Goal: Task Accomplishment & Management: Complete application form

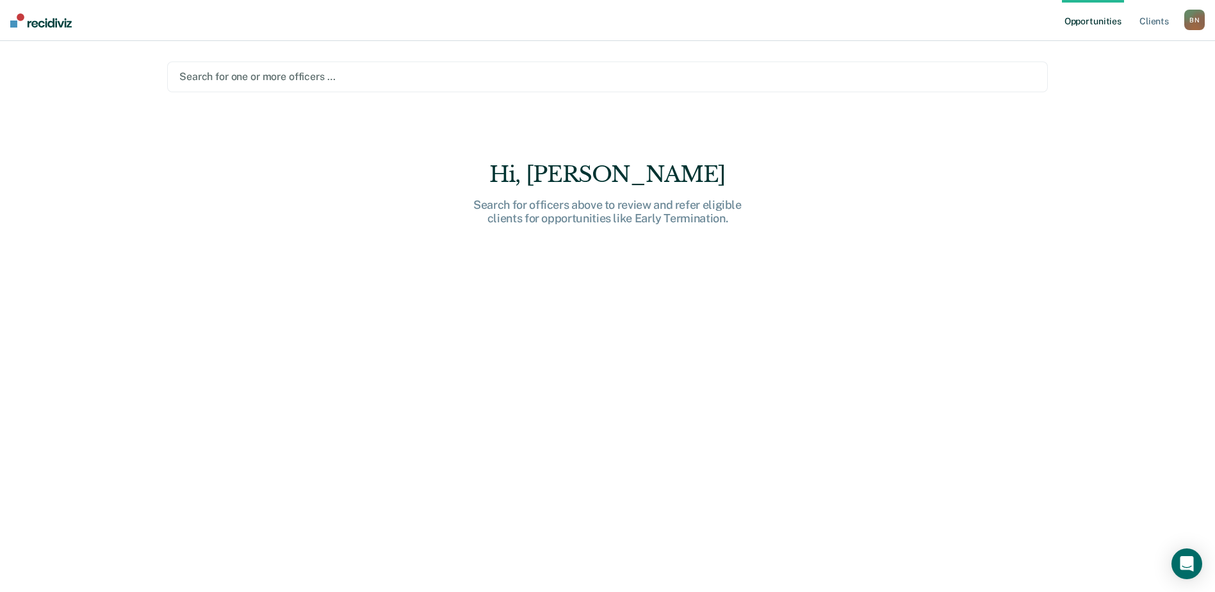
click at [1204, 22] on div "B N" at bounding box center [1195, 20] width 21 height 21
click at [1148, 79] on link "Go to PSI Case Dashboard" at bounding box center [1129, 84] width 131 height 11
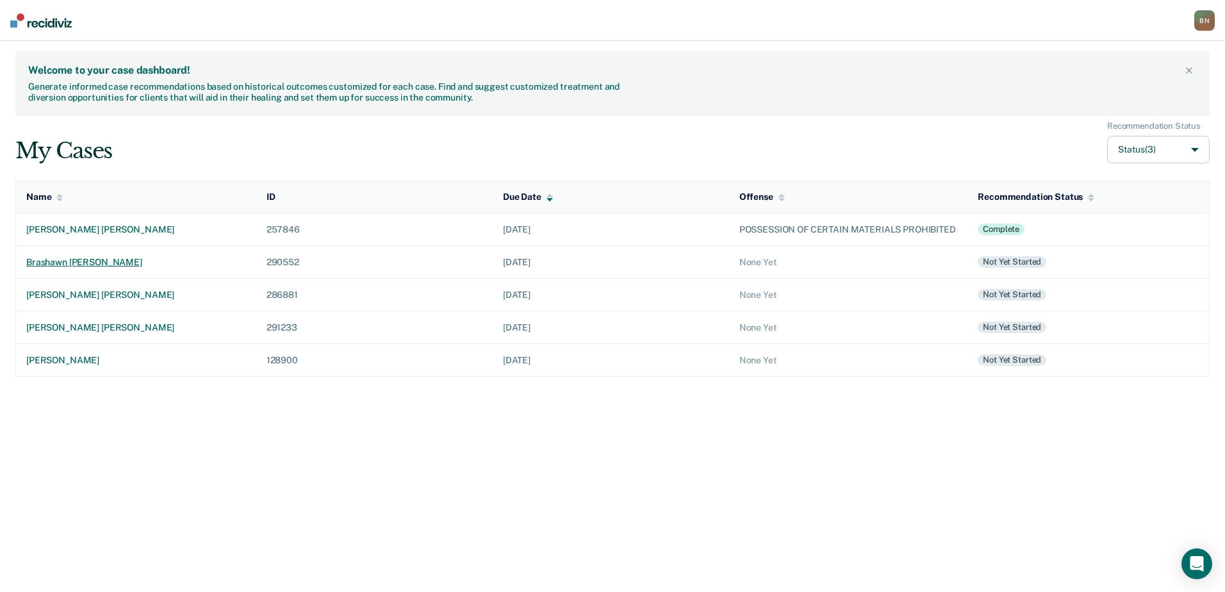
click at [63, 268] on div "brashawn [PERSON_NAME]" at bounding box center [136, 262] width 220 height 11
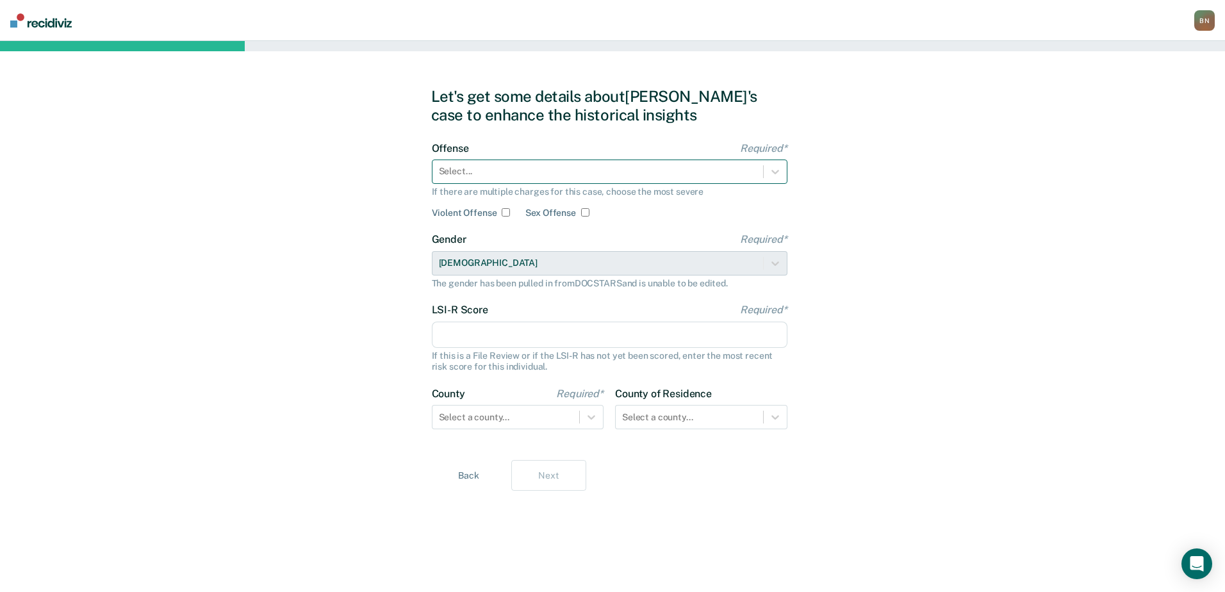
click at [604, 172] on div at bounding box center [598, 171] width 318 height 13
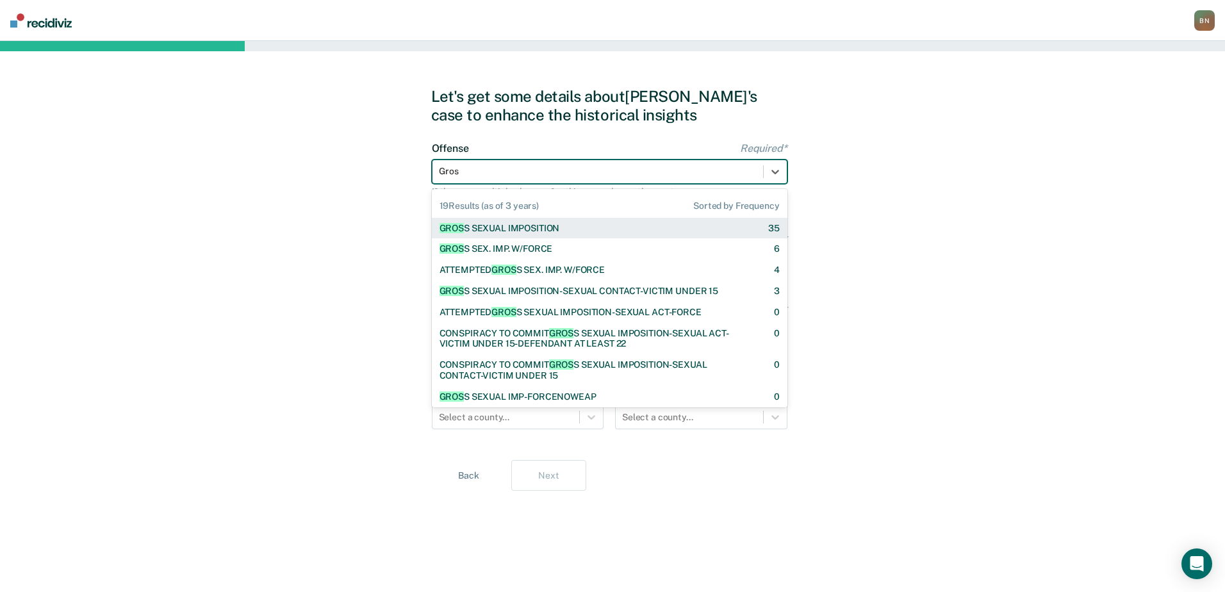
type input "Gross"
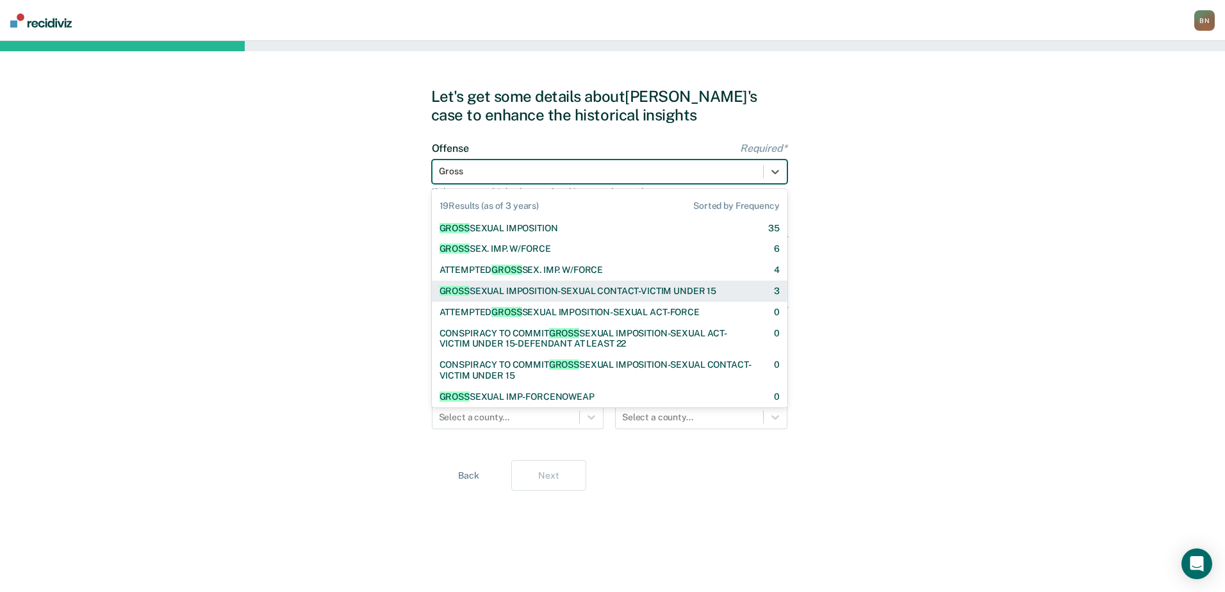
click at [572, 290] on div "GROSS SEXUAL IMPOSITION-SEXUAL CONTACT-VICTIM UNDER 15" at bounding box center [578, 291] width 277 height 11
checkbox input "true"
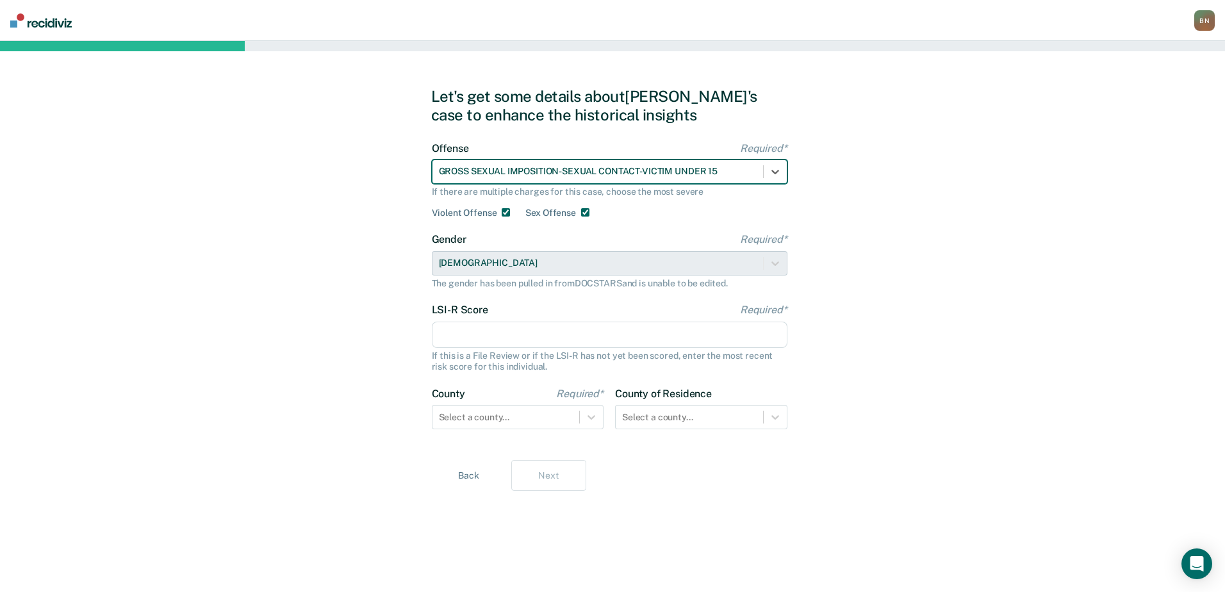
click at [525, 336] on input "LSI-R Score Required*" at bounding box center [610, 335] width 356 height 27
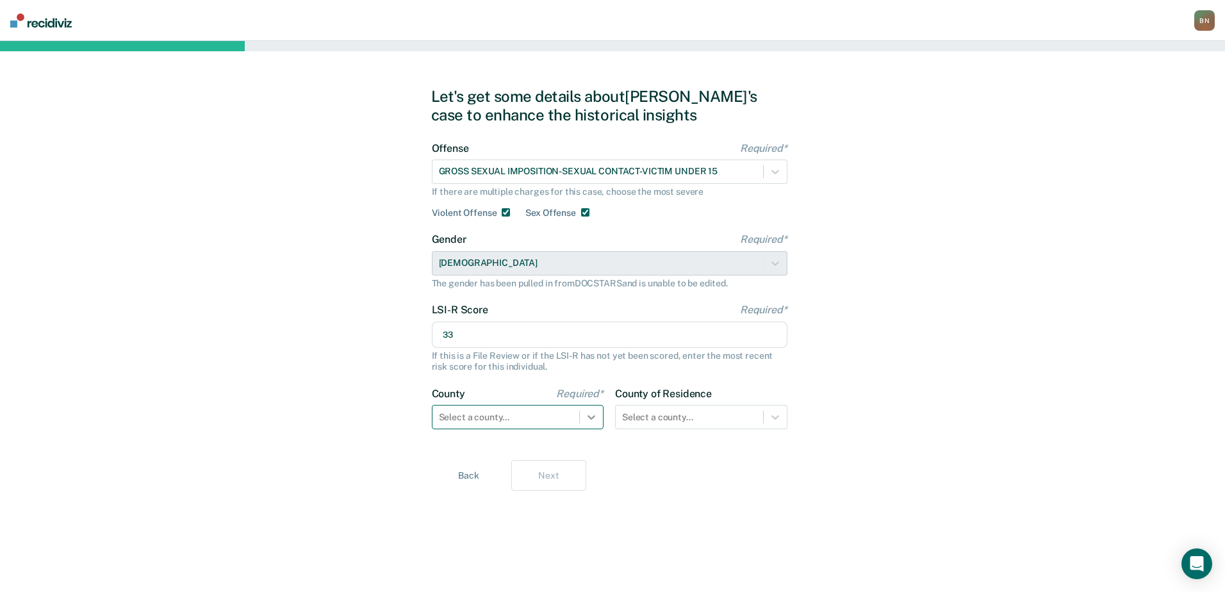
type input "33"
click at [596, 420] on icon at bounding box center [591, 417] width 13 height 13
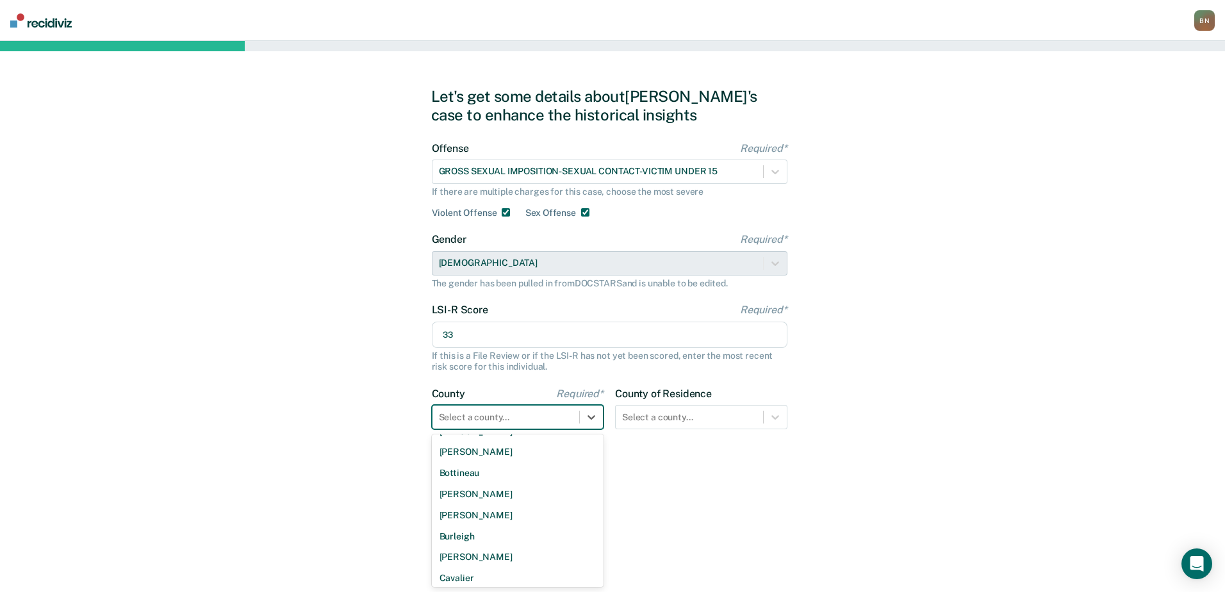
scroll to position [128, 0]
click at [462, 488] on div "[PERSON_NAME]" at bounding box center [518, 487] width 172 height 21
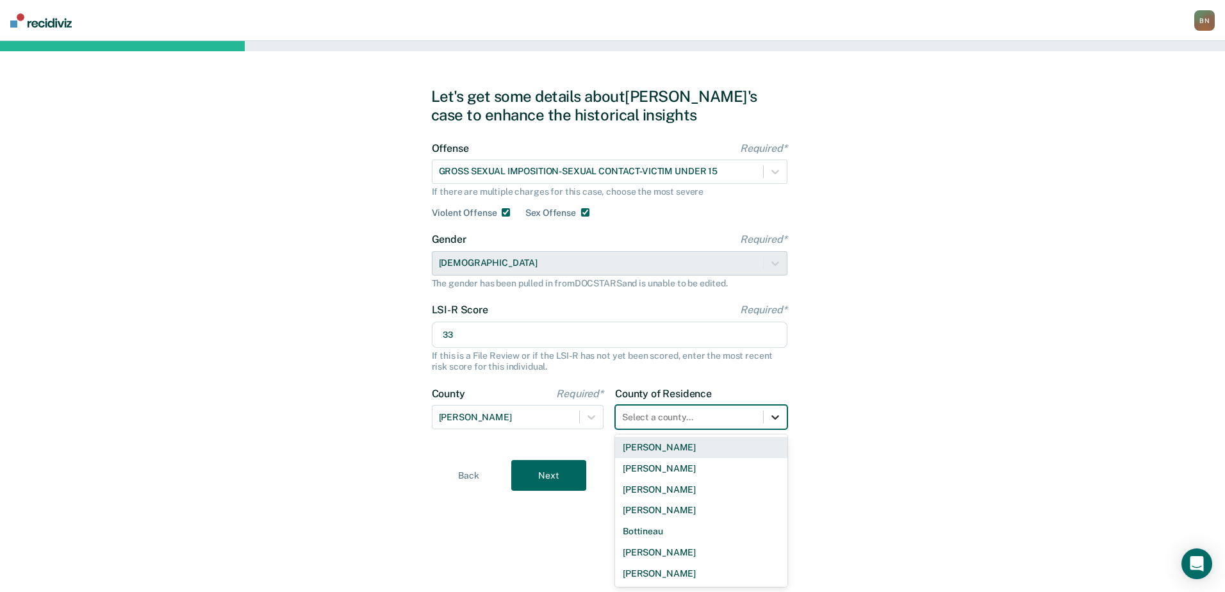
click at [776, 416] on icon at bounding box center [775, 417] width 13 height 13
click at [646, 488] on div "[PERSON_NAME]" at bounding box center [701, 487] width 172 height 21
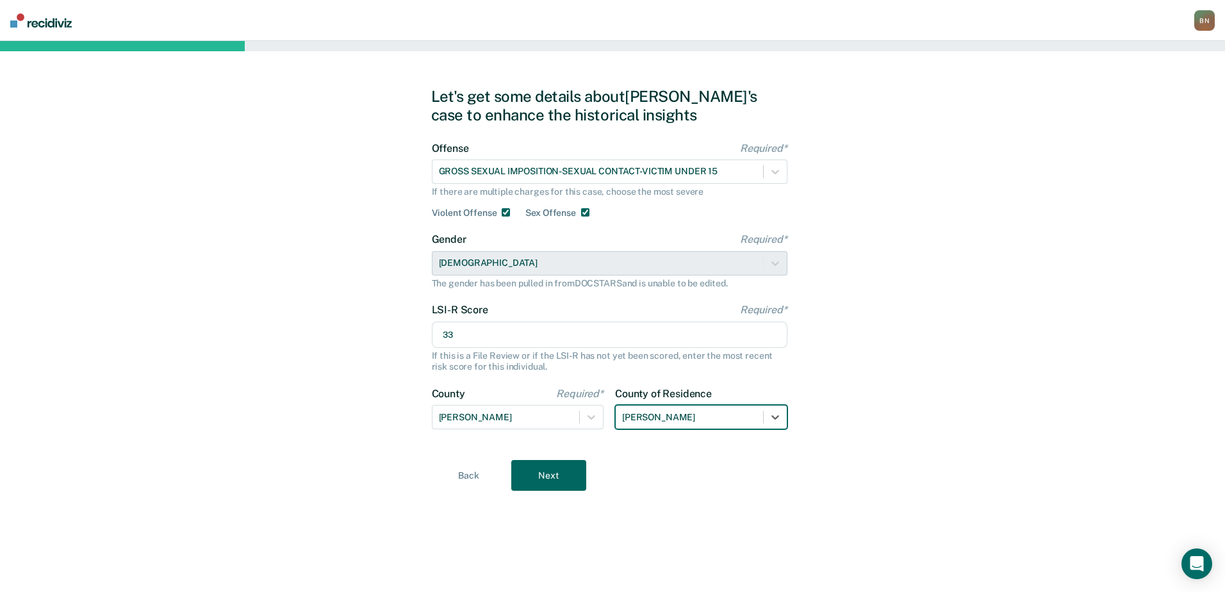
click at [540, 479] on button "Next" at bounding box center [548, 475] width 75 height 31
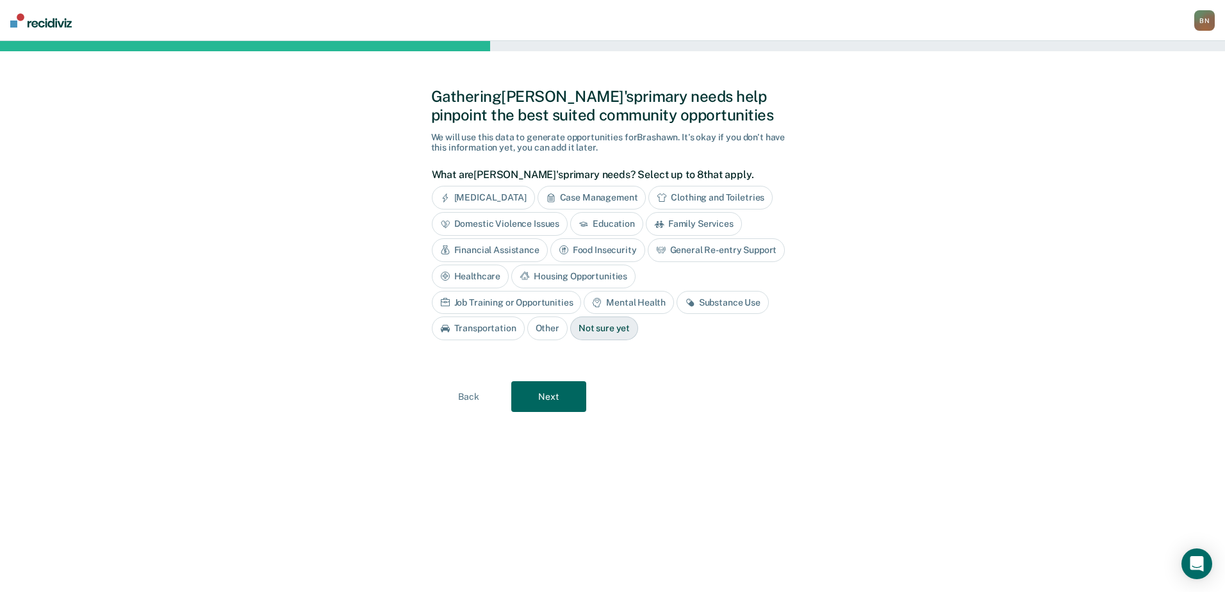
click at [493, 224] on div "Domestic Violence Issues" at bounding box center [500, 224] width 136 height 24
click at [670, 247] on div "General Re-entry Support" at bounding box center [717, 250] width 138 height 24
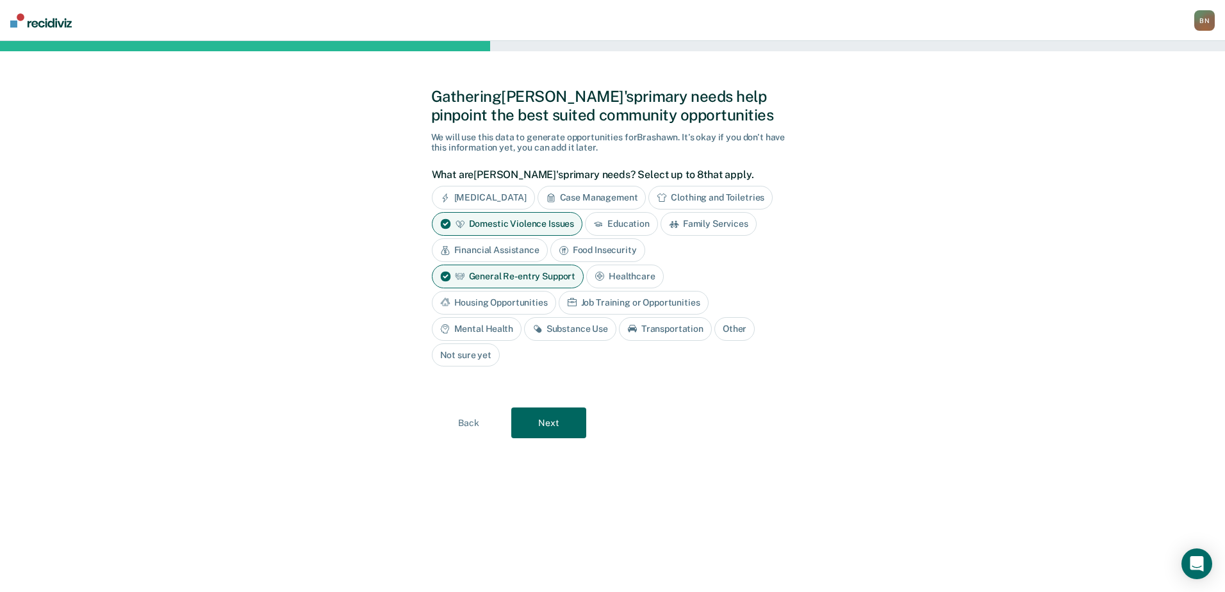
click at [509, 303] on div "Housing Opportunities" at bounding box center [494, 303] width 124 height 24
click at [554, 336] on div "Substance Use" at bounding box center [570, 329] width 92 height 24
click at [618, 301] on div "Job Training or Opportunities" at bounding box center [648, 303] width 150 height 24
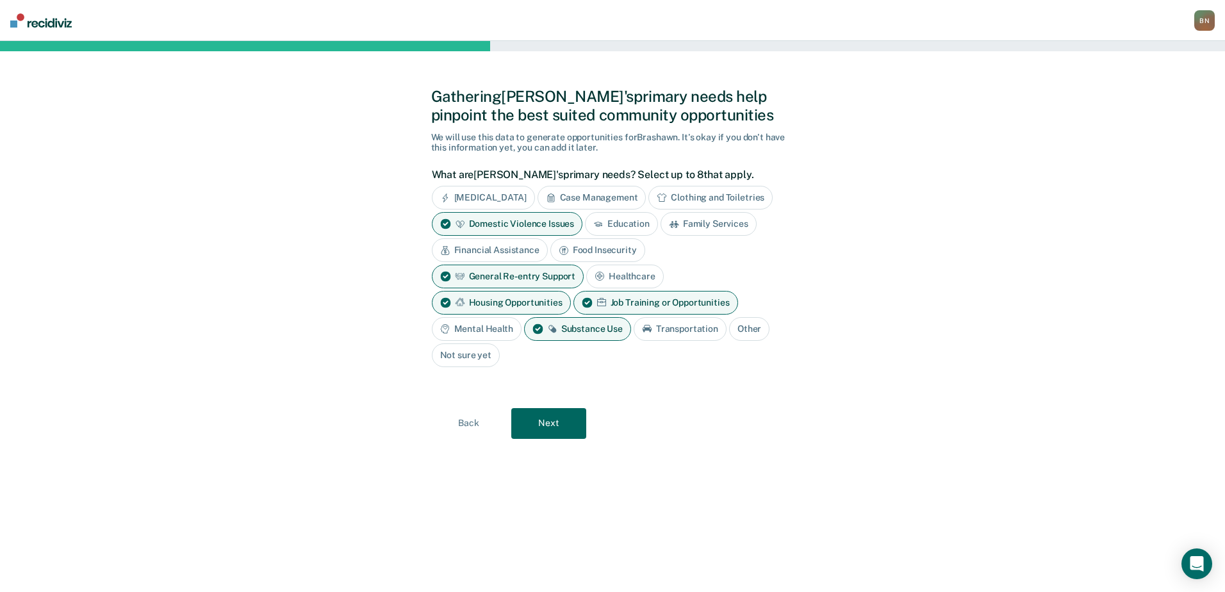
click at [484, 332] on div "Mental Health" at bounding box center [477, 329] width 90 height 24
click at [556, 424] on button "Next" at bounding box center [548, 423] width 75 height 31
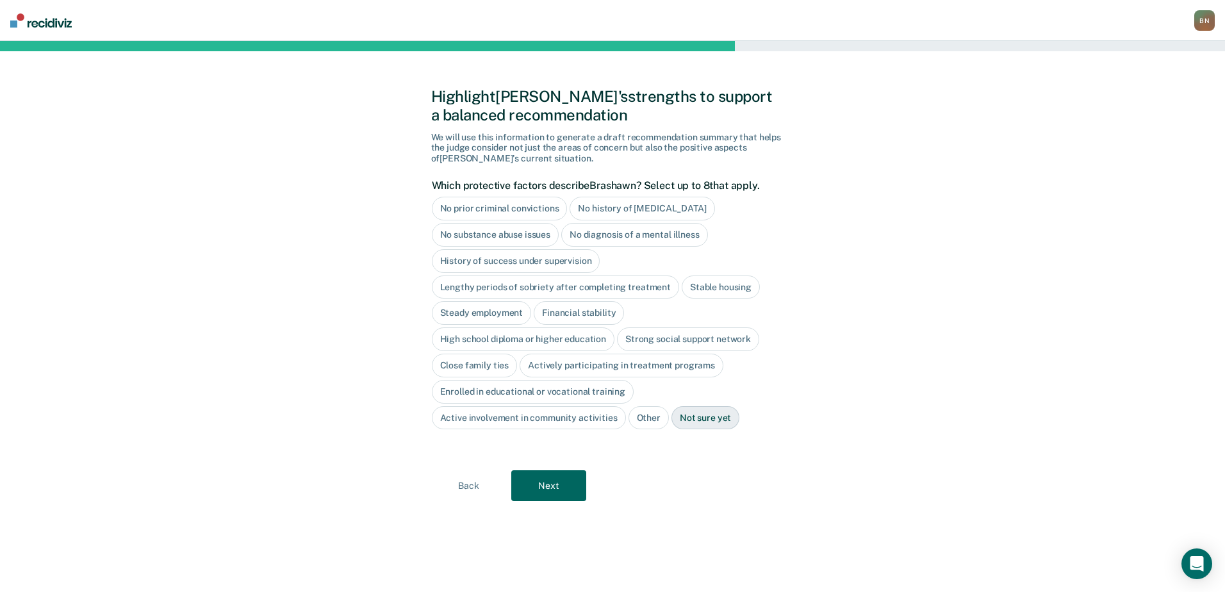
click at [691, 424] on div "Not sure yet" at bounding box center [706, 418] width 68 height 24
click at [541, 496] on button "Next" at bounding box center [548, 485] width 75 height 31
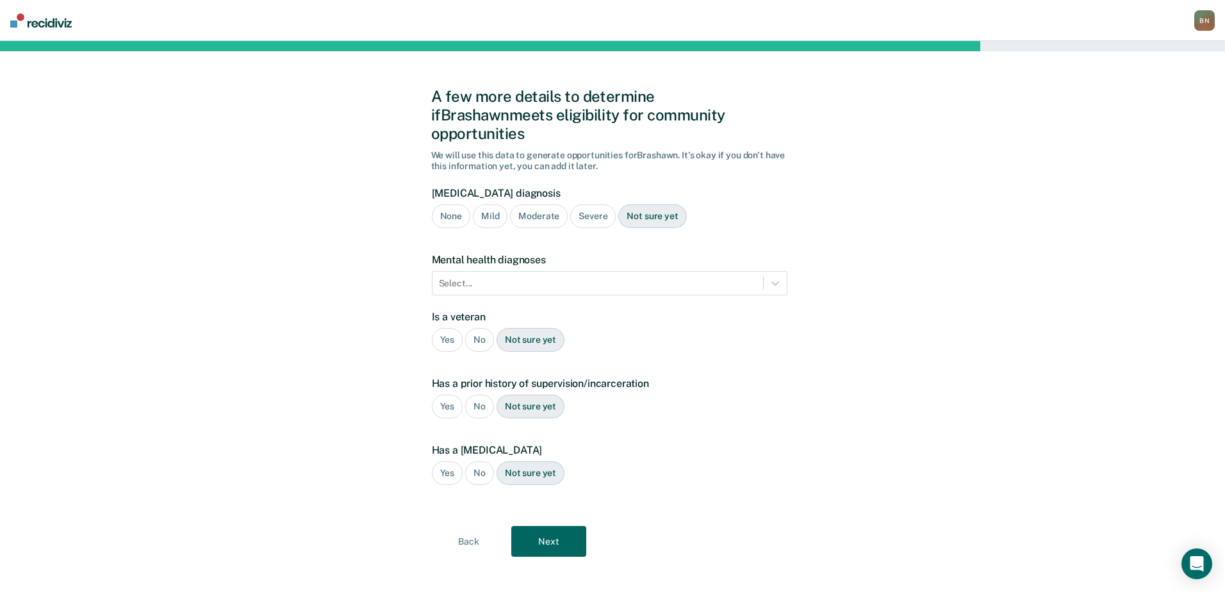
click at [593, 204] on div "Severe" at bounding box center [592, 216] width 45 height 24
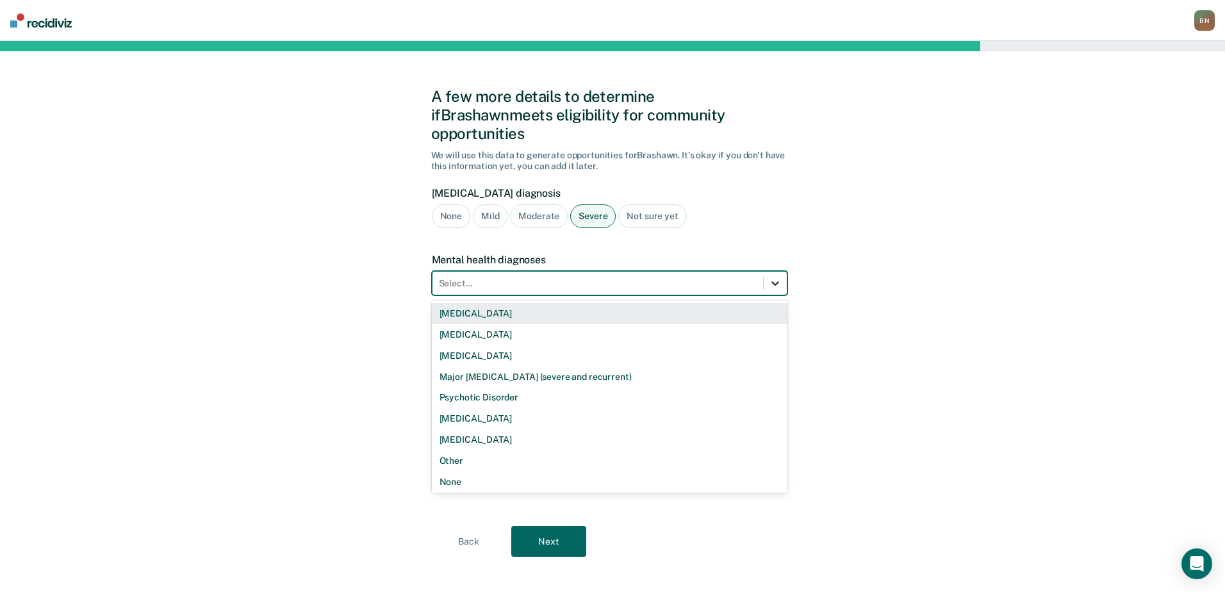
click at [777, 277] on icon at bounding box center [775, 283] width 13 height 13
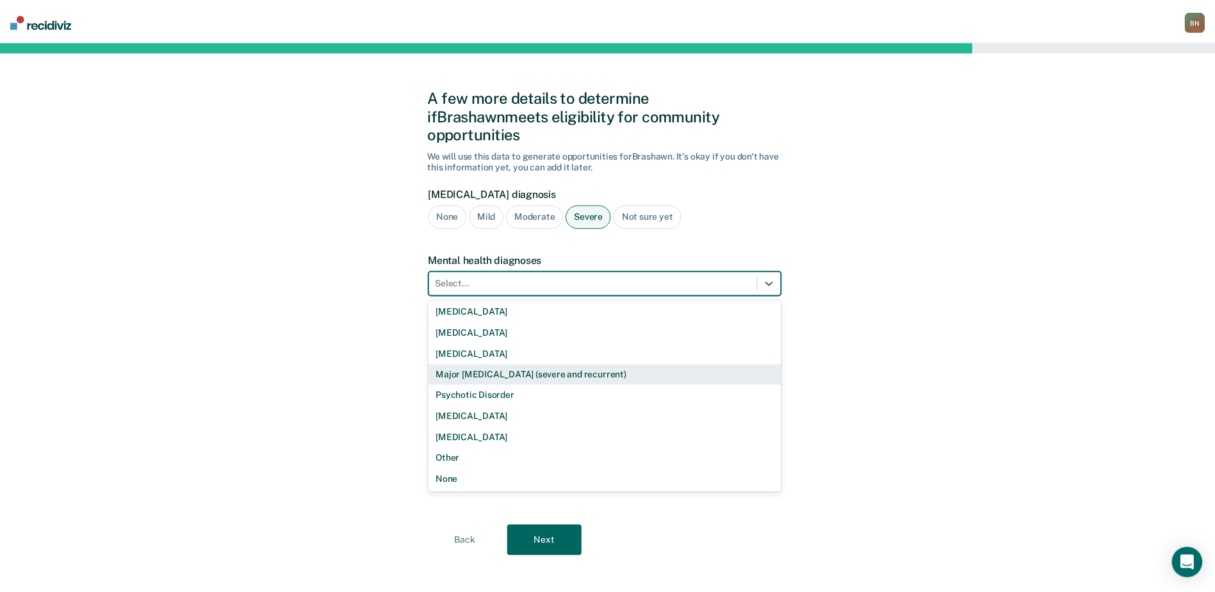
scroll to position [0, 0]
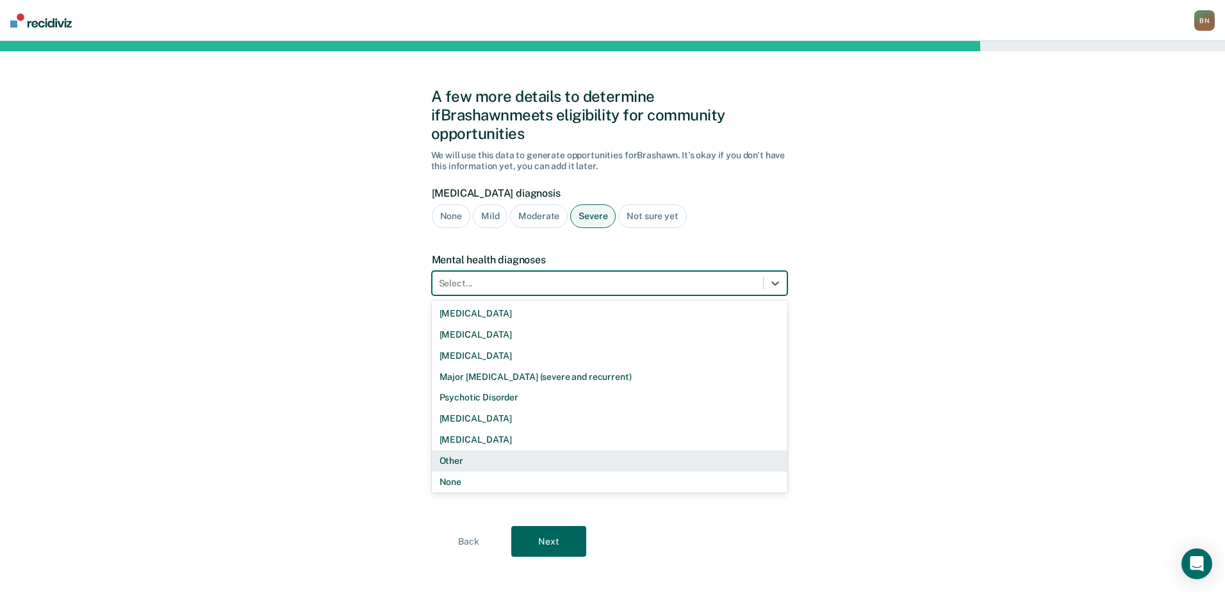
click at [489, 450] on div "Other" at bounding box center [610, 460] width 356 height 21
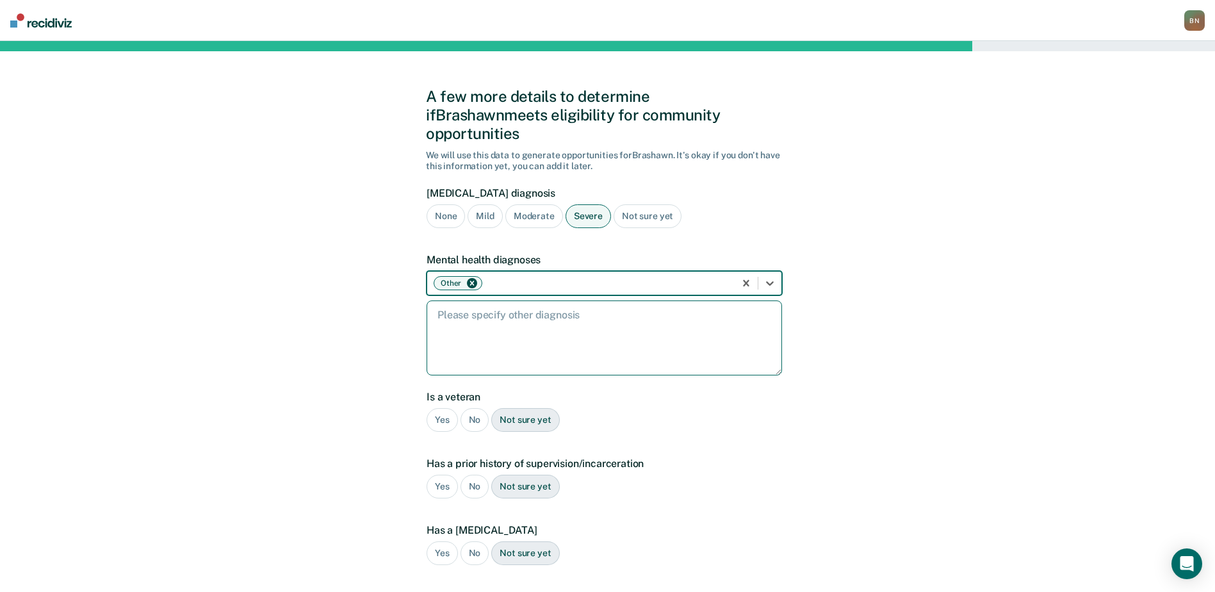
click at [477, 303] on textarea at bounding box center [605, 338] width 356 height 75
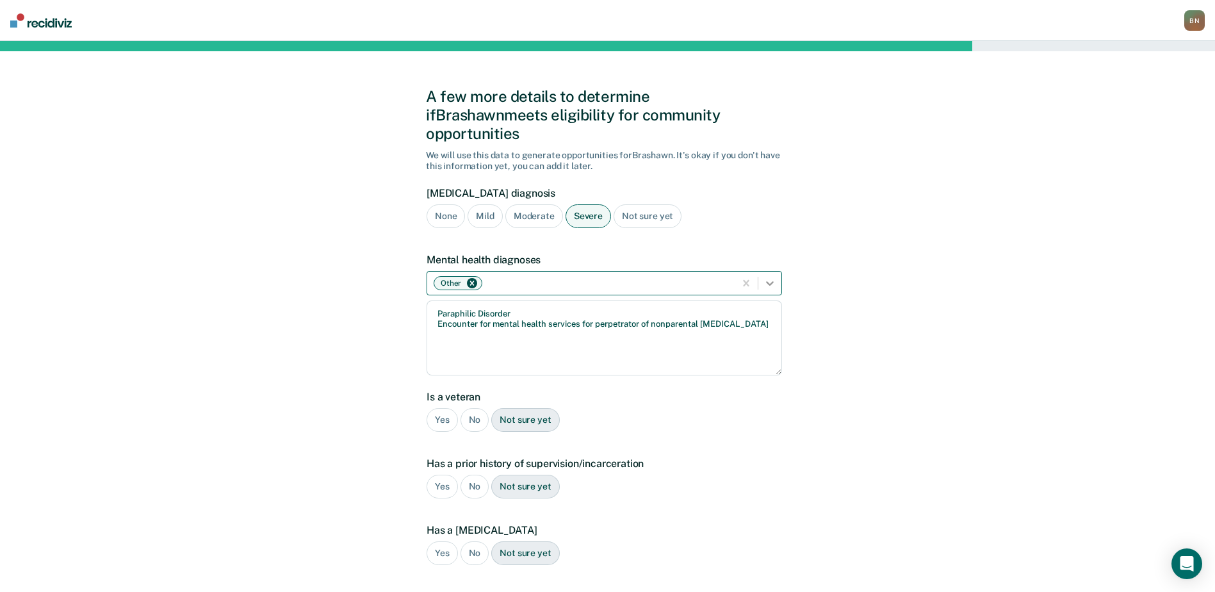
click at [775, 277] on icon at bounding box center [770, 283] width 13 height 13
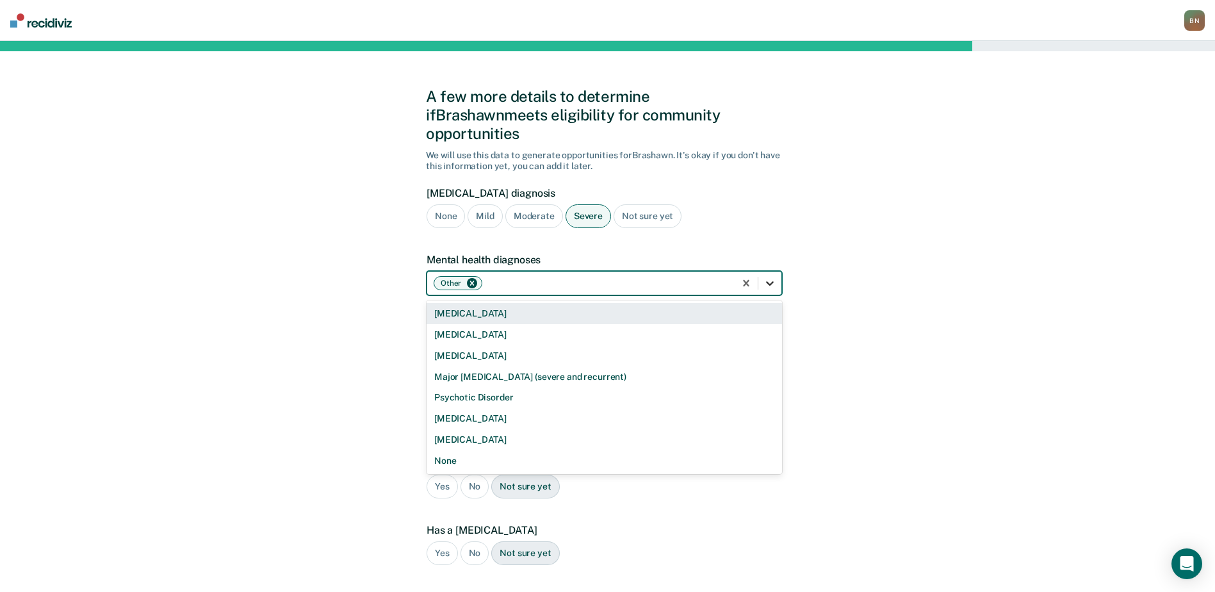
click at [764, 277] on icon at bounding box center [770, 283] width 13 height 13
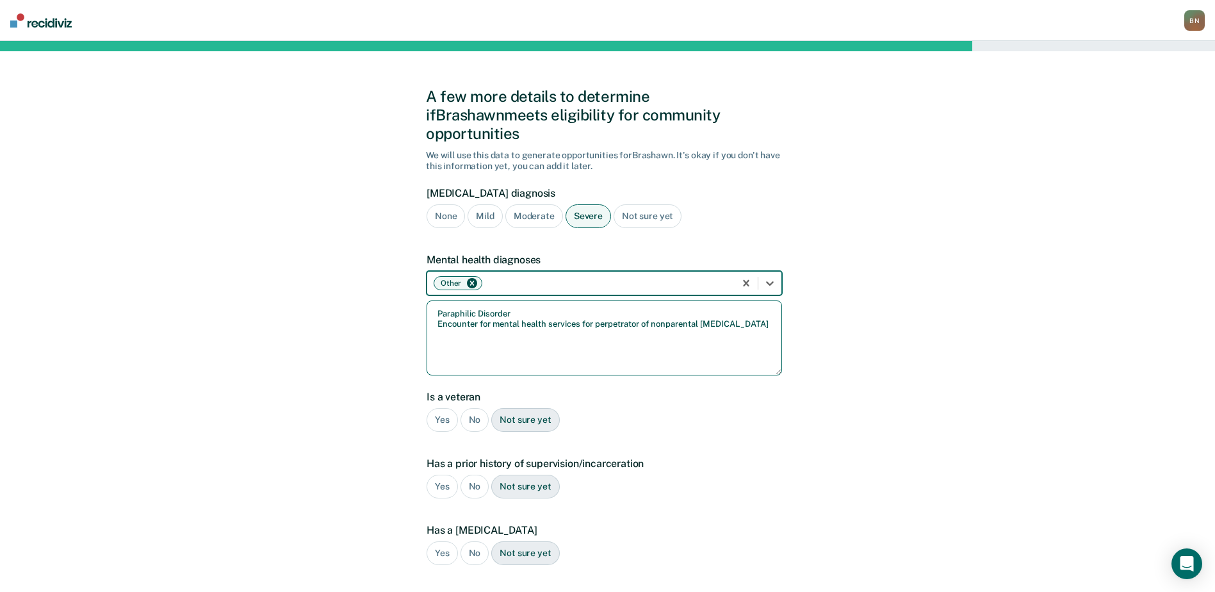
click at [477, 318] on textarea "Paraphilic Disorder Encounter for mental health services for perpetrator of non…" at bounding box center [605, 338] width 356 height 75
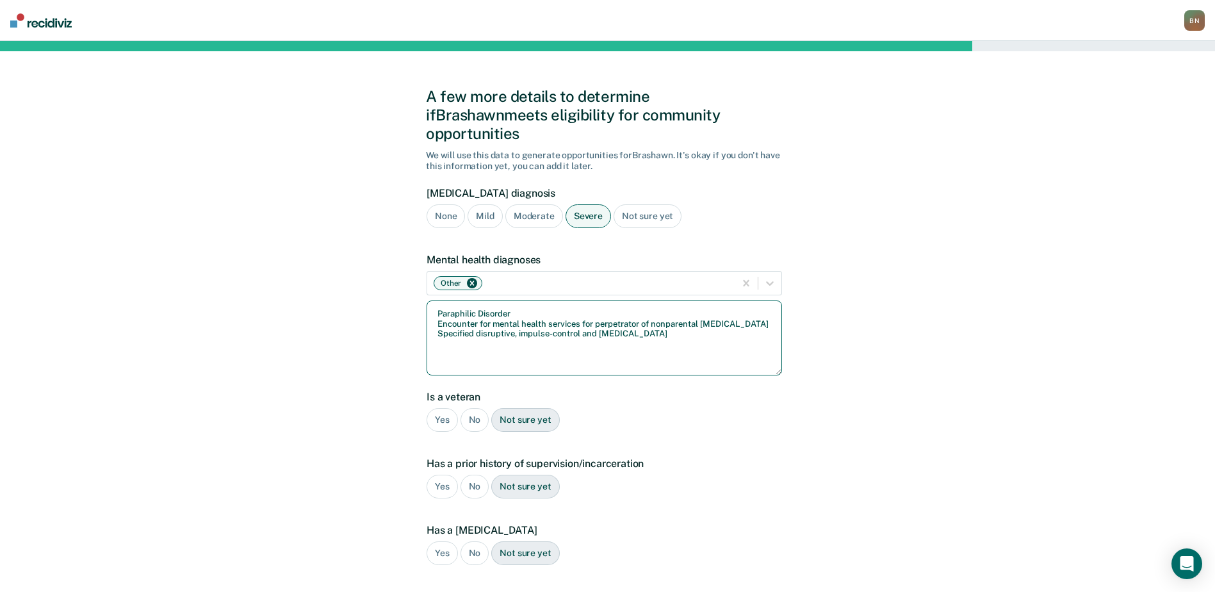
scroll to position [64, 0]
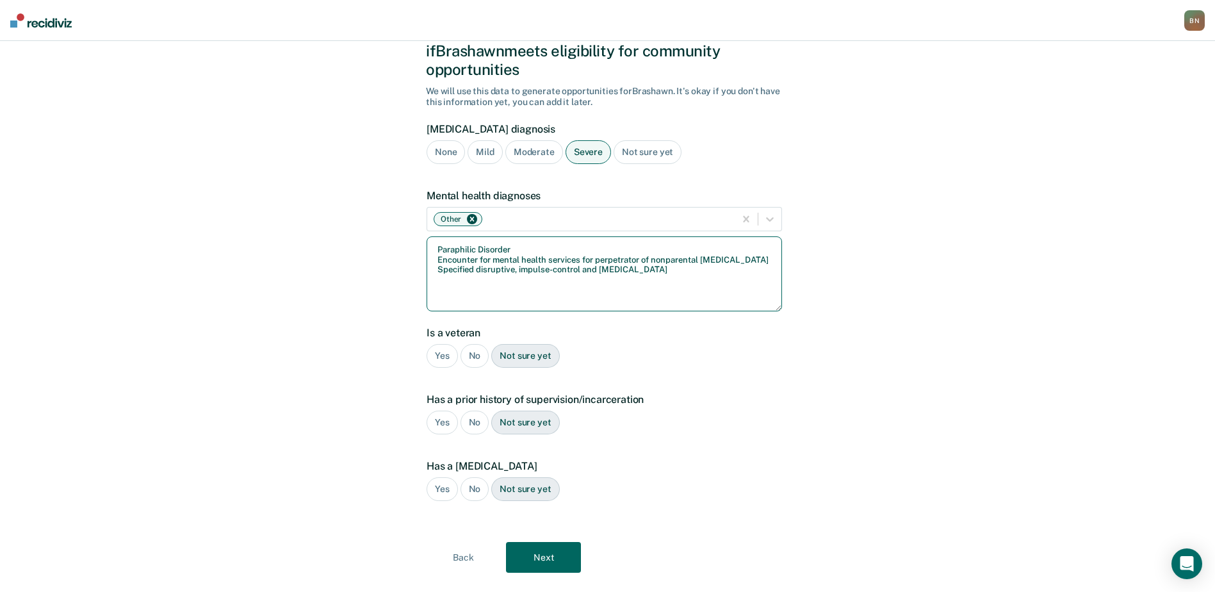
type textarea "Paraphilic Disorder Encounter for mental health services for perpetrator of non…"
click at [468, 344] on div "No" at bounding box center [475, 356] width 29 height 24
click at [444, 411] on div "Yes" at bounding box center [442, 423] width 31 height 24
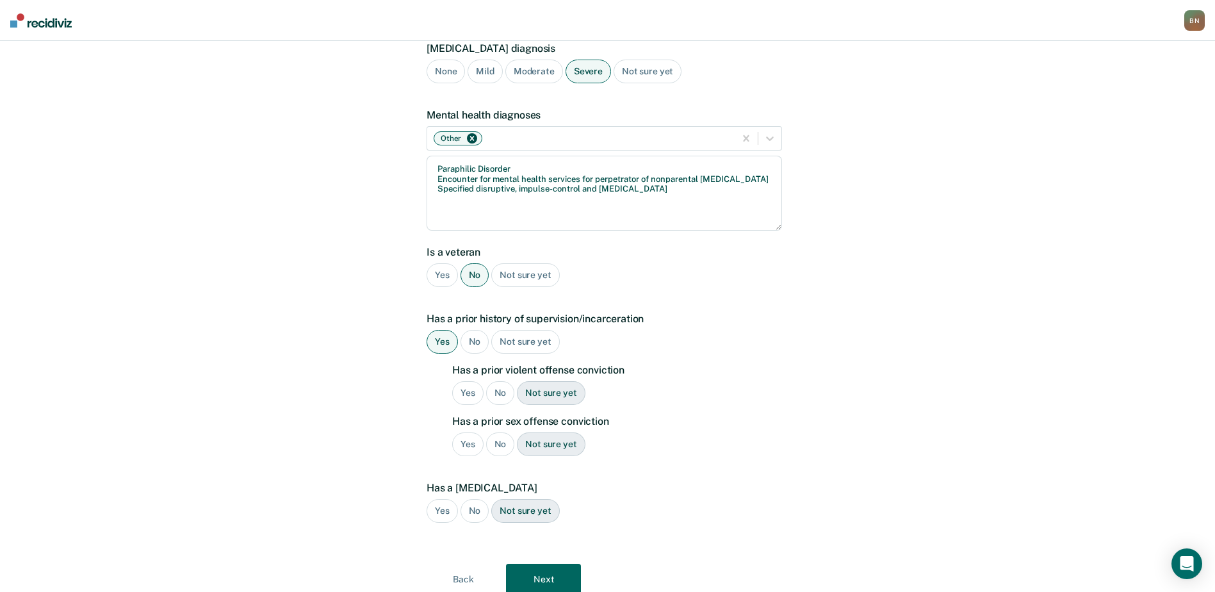
scroll to position [175, 0]
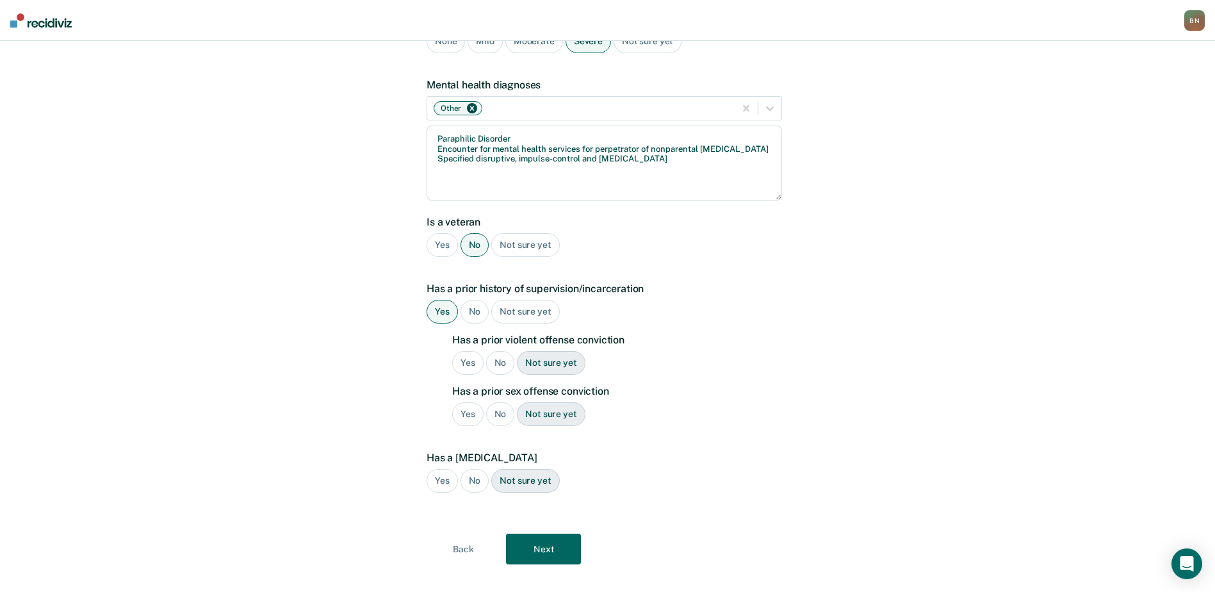
click at [465, 402] on div "Yes" at bounding box center [467, 414] width 31 height 24
click at [471, 351] on div "Yes" at bounding box center [467, 363] width 31 height 24
click at [475, 469] on div "No" at bounding box center [475, 481] width 29 height 24
click at [545, 536] on button "Next" at bounding box center [543, 549] width 75 height 31
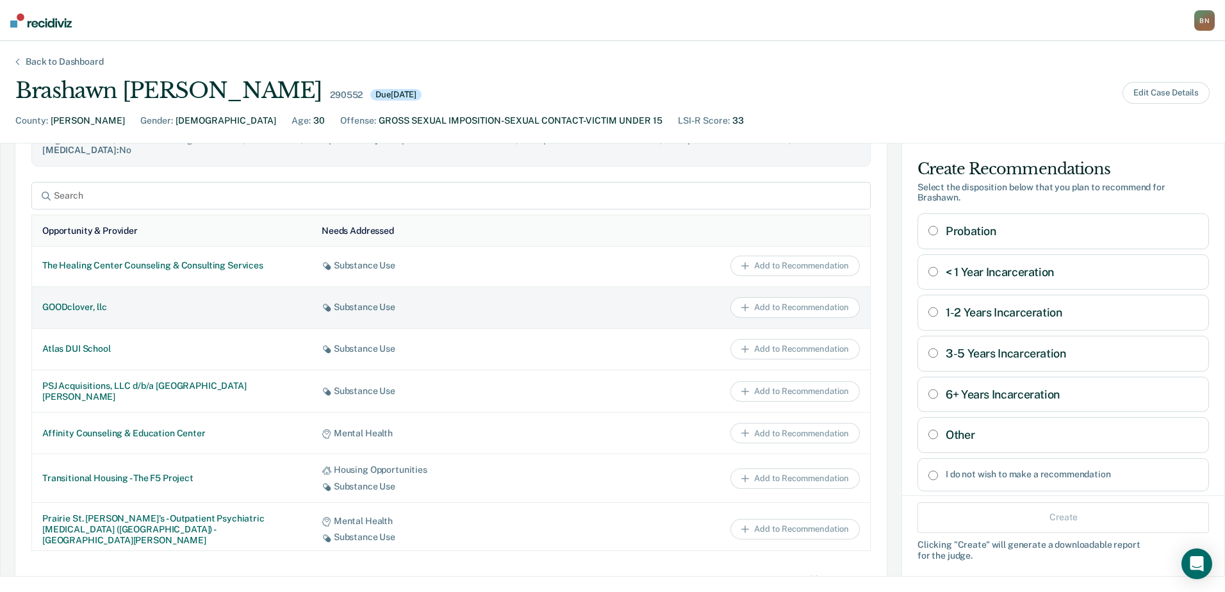
scroll to position [769, 0]
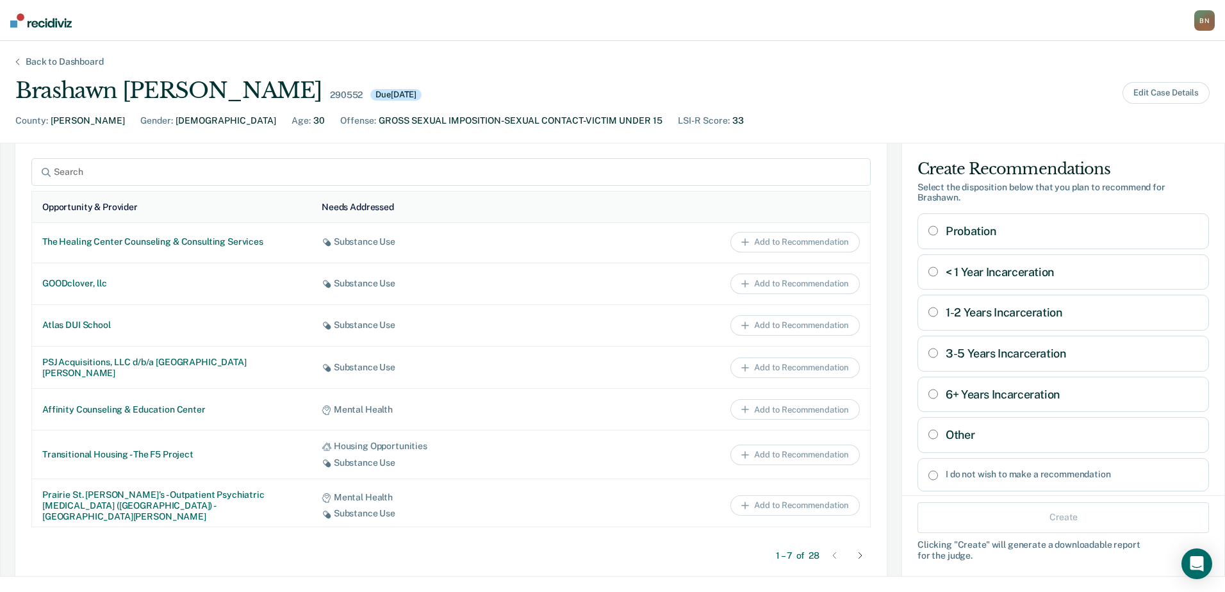
click at [928, 438] on input "Other" at bounding box center [933, 434] width 10 height 10
radio input "true"
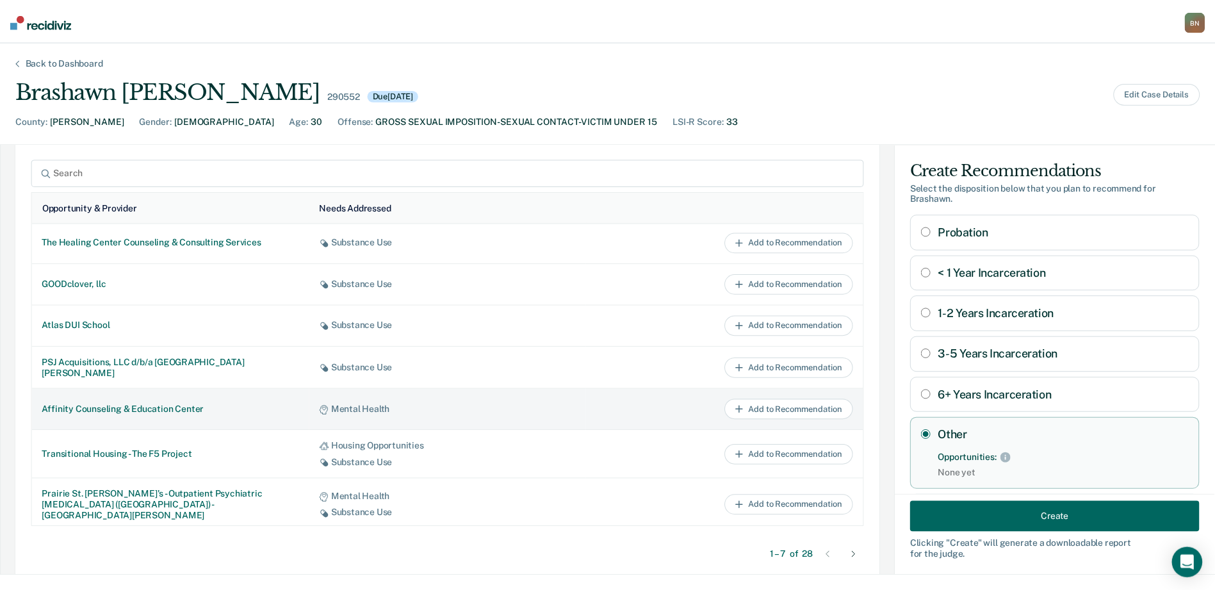
scroll to position [839, 0]
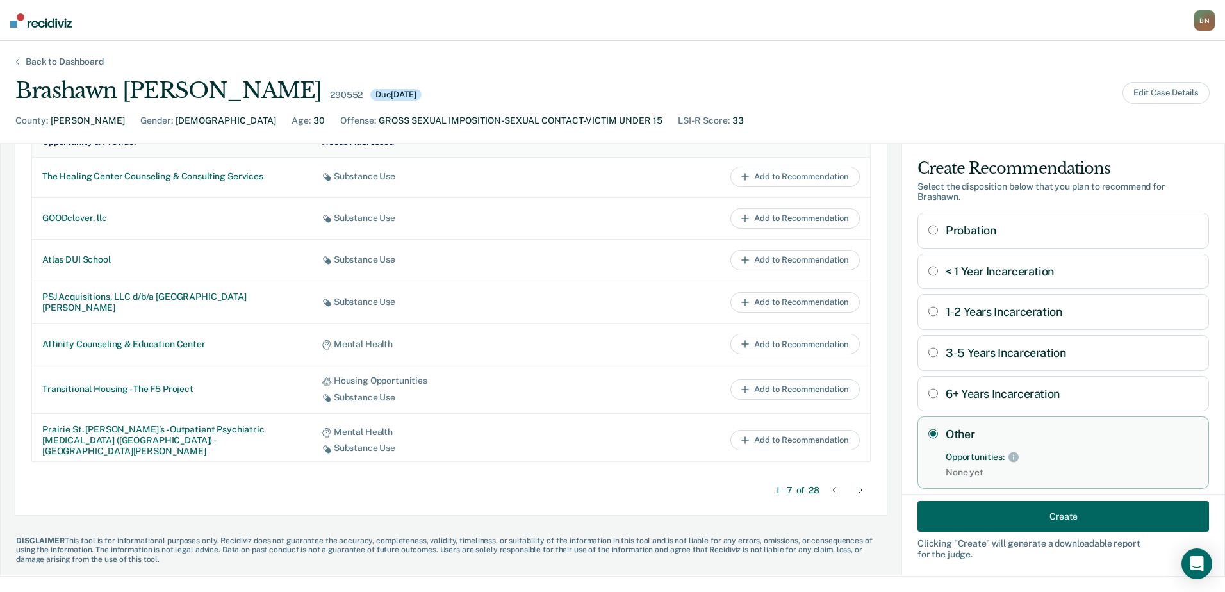
click at [1025, 515] on button "Create" at bounding box center [1064, 517] width 292 height 31
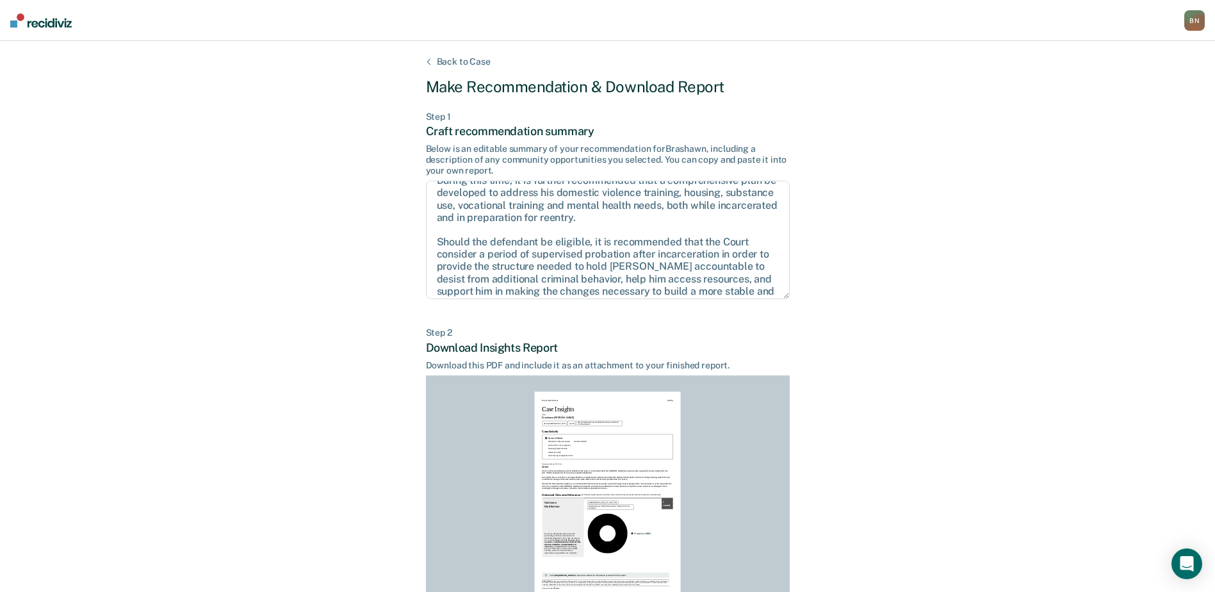
scroll to position [0, 0]
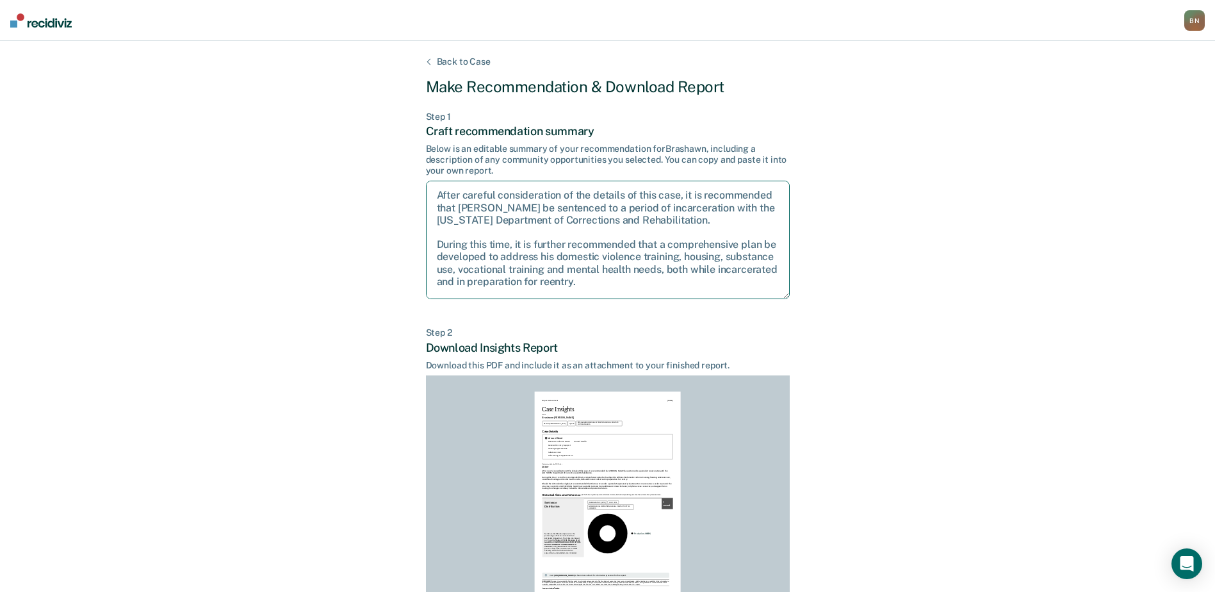
drag, startPoint x: 656, startPoint y: 255, endPoint x: 688, endPoint y: 255, distance: 32.0
click at [688, 255] on textarea "After careful consideration of the details of this case, it is recommended that…" at bounding box center [608, 240] width 364 height 119
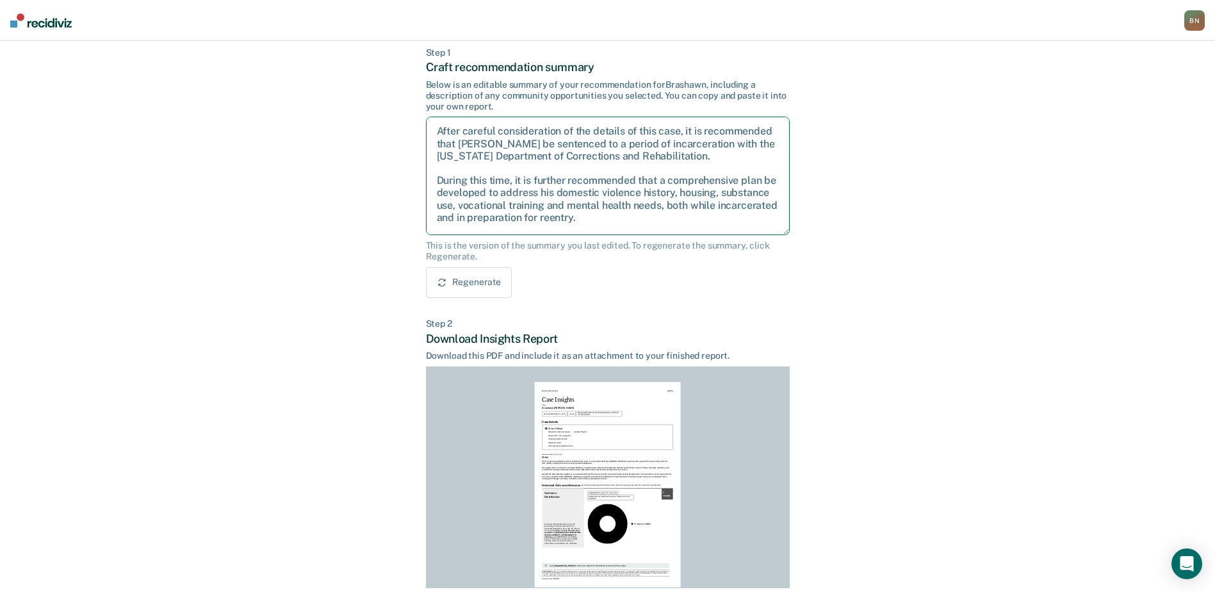
scroll to position [64, 0]
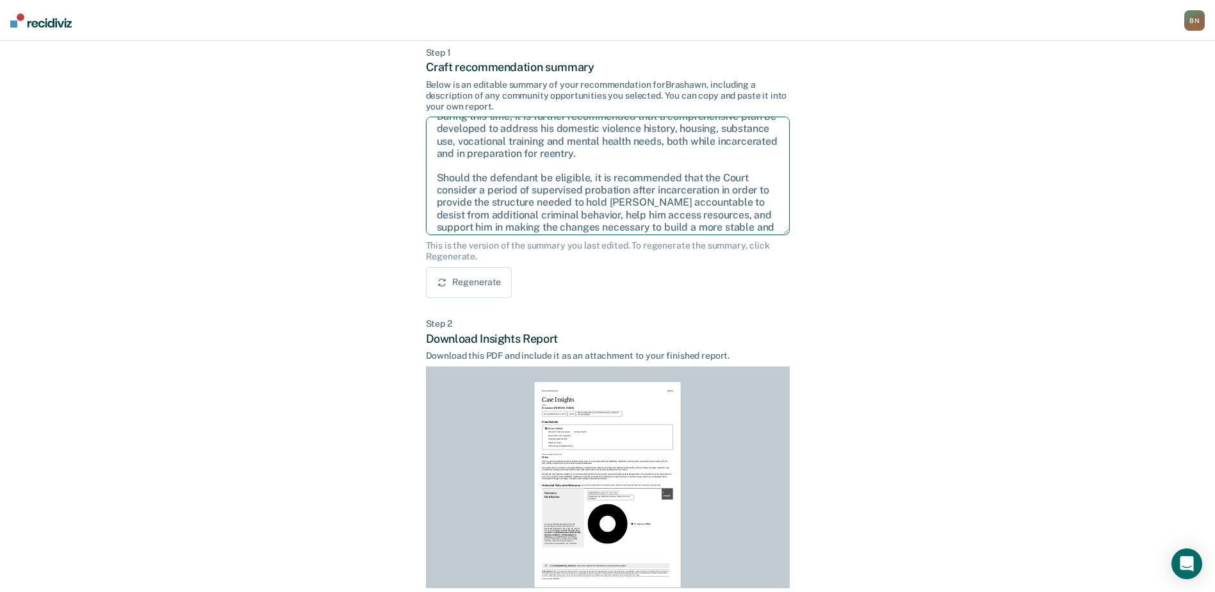
drag, startPoint x: 437, startPoint y: 174, endPoint x: 595, endPoint y: 178, distance: 157.7
click at [595, 178] on textarea "After careful consideration of the details of this case, it is recommended that…" at bounding box center [608, 176] width 364 height 119
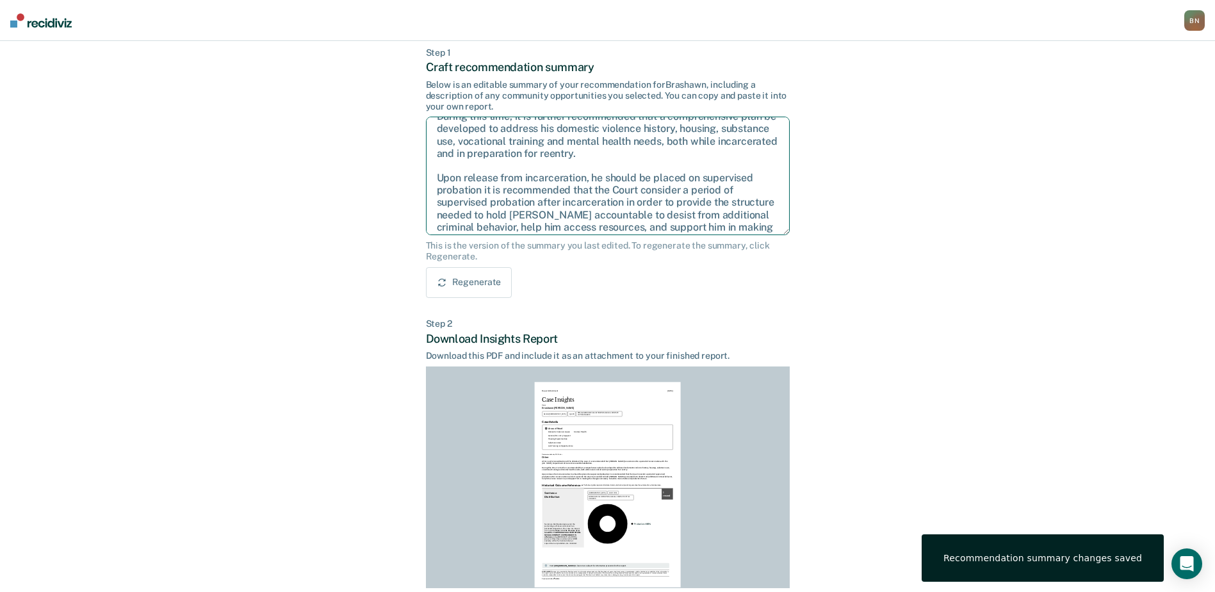
drag, startPoint x: 484, startPoint y: 187, endPoint x: 624, endPoint y: 201, distance: 141.0
click at [624, 201] on textarea "After careful consideration of the details of this case, it is recommended that…" at bounding box center [608, 176] width 364 height 119
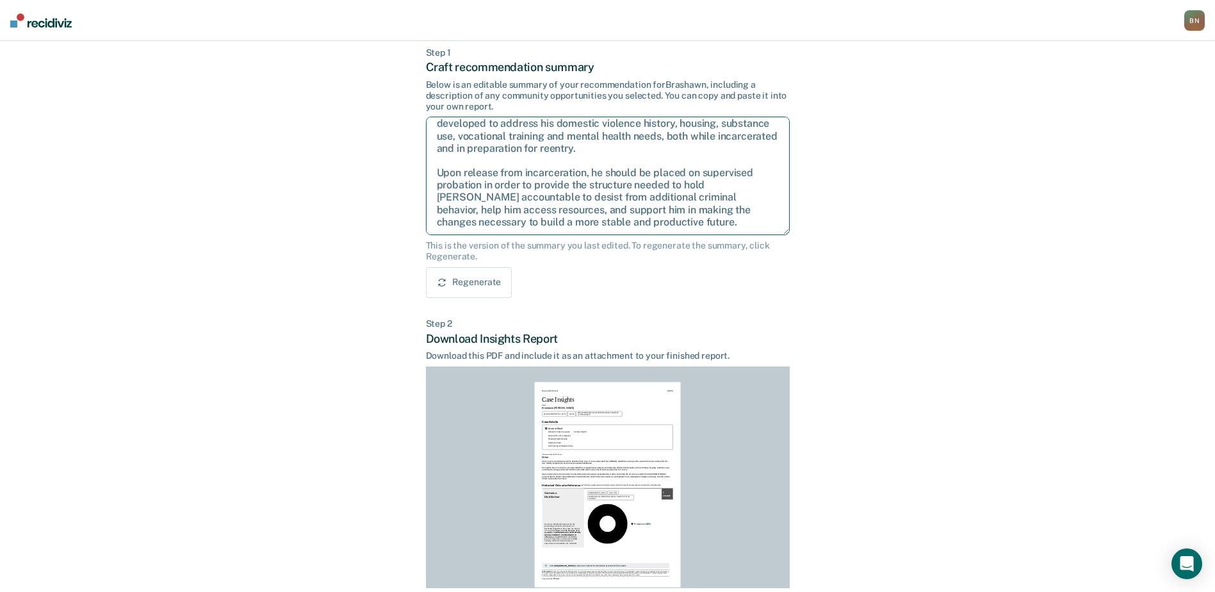
scroll to position [70, 0]
click at [643, 224] on textarea "After careful consideration of the details of this case, it is recommended that…" at bounding box center [608, 176] width 364 height 119
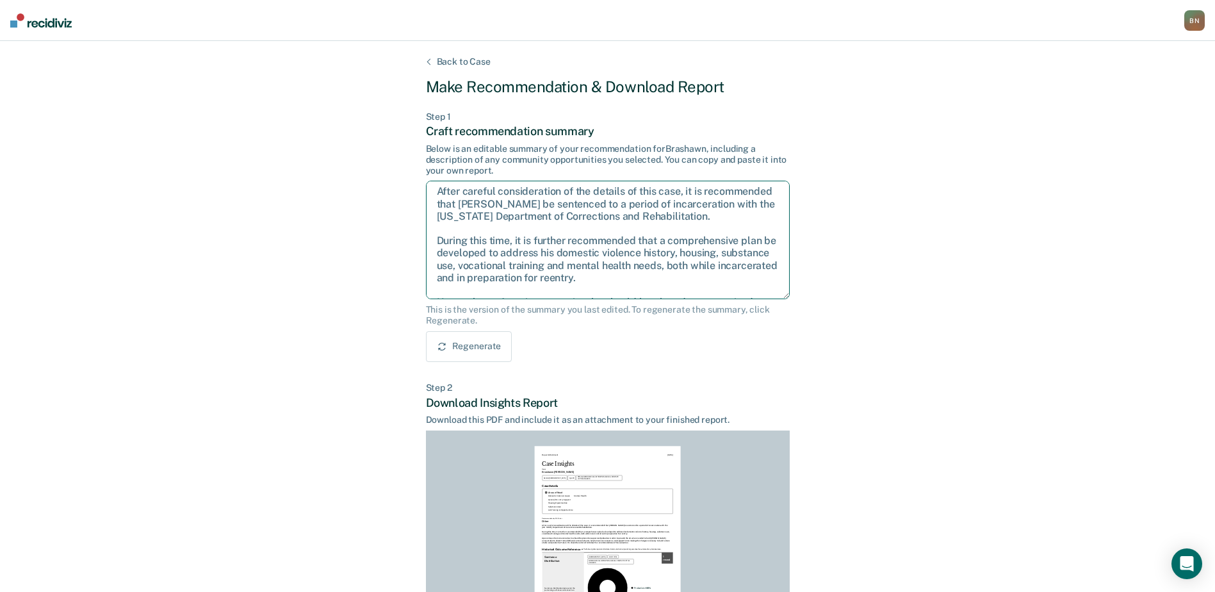
scroll to position [0, 0]
drag, startPoint x: 435, startPoint y: 242, endPoint x: 521, endPoint y: 239, distance: 85.9
click at [521, 239] on textarea "After careful consideration of the details of this case, it is recommended that…" at bounding box center [608, 240] width 364 height 119
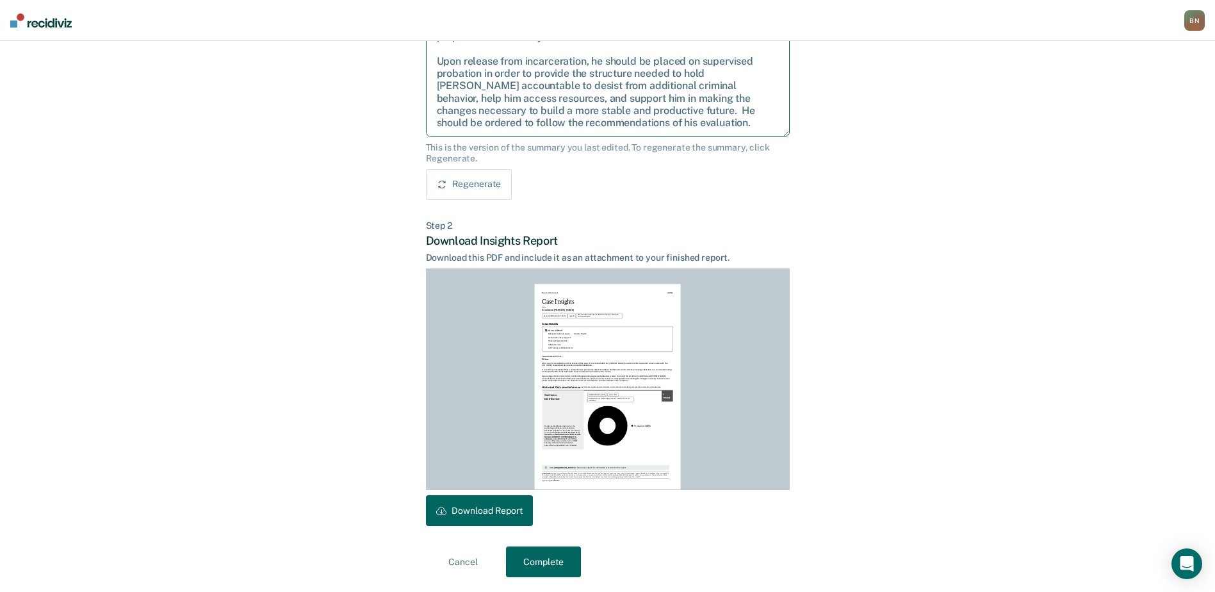
scroll to position [163, 0]
type textarea "After careful consideration of the details of this case, it is recommended that…"
click at [526, 556] on button "Complete" at bounding box center [543, 561] width 75 height 31
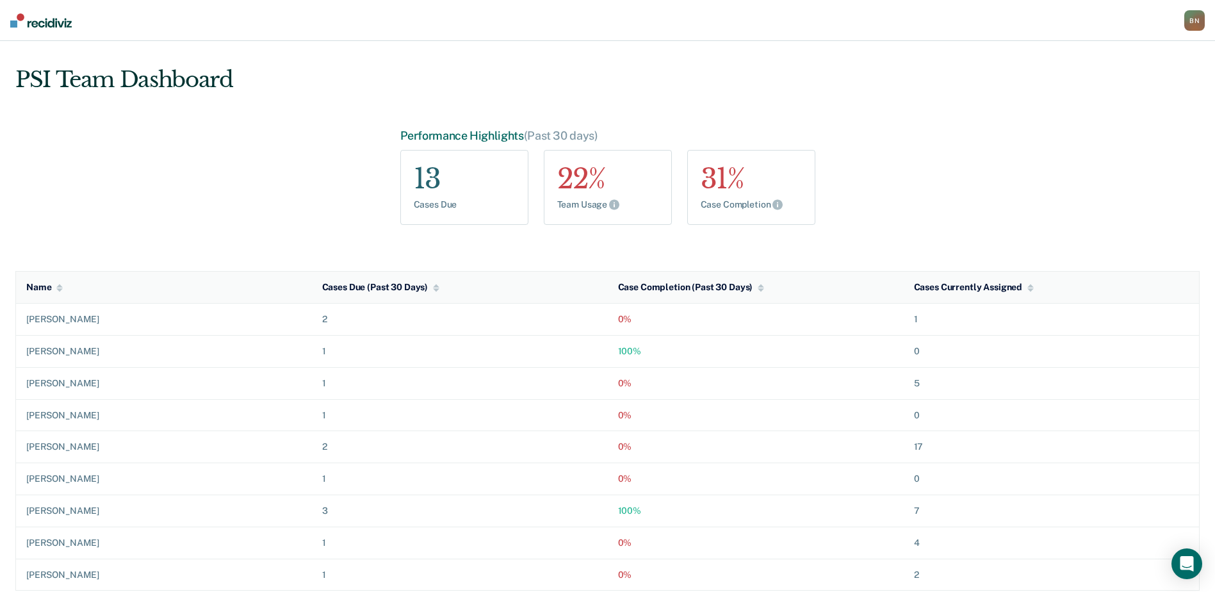
click at [1197, 26] on div "B N" at bounding box center [1195, 20] width 21 height 21
click at [1131, 80] on link "Go to PSI Case Dashboard" at bounding box center [1129, 83] width 131 height 11
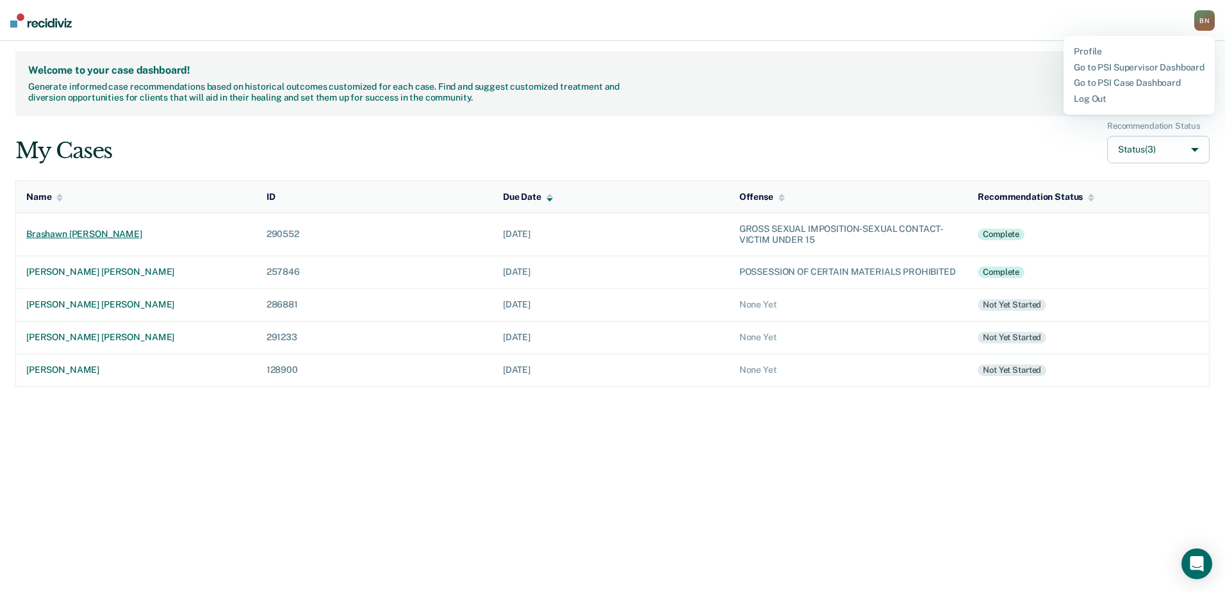
click at [63, 229] on div "brashawn [PERSON_NAME]" at bounding box center [136, 234] width 220 height 11
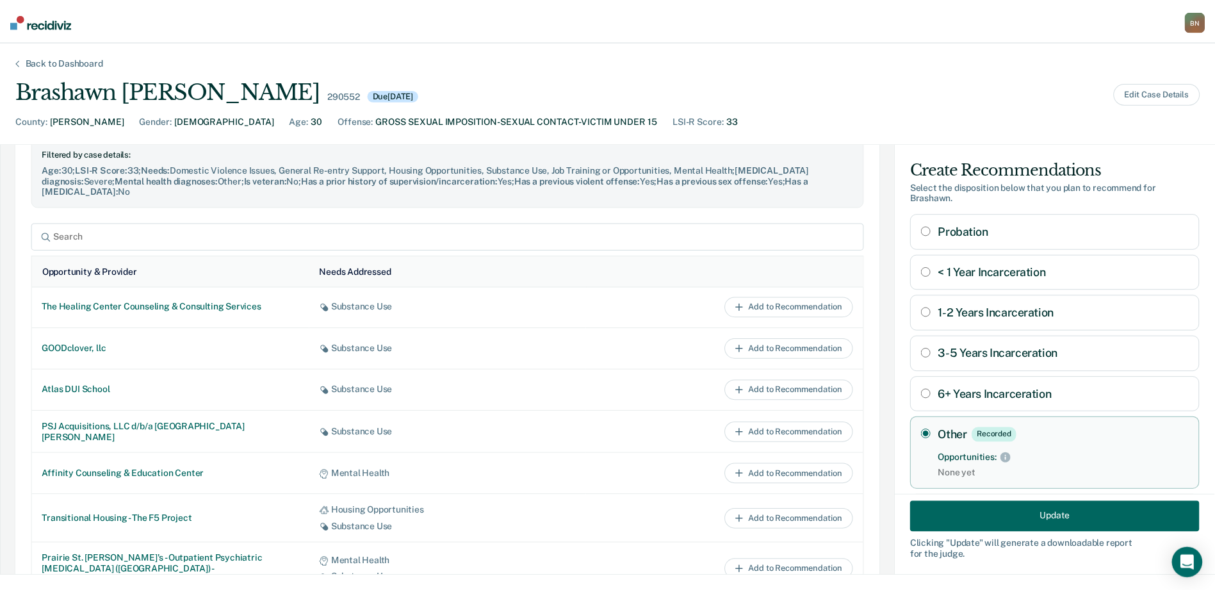
scroll to position [2, 0]
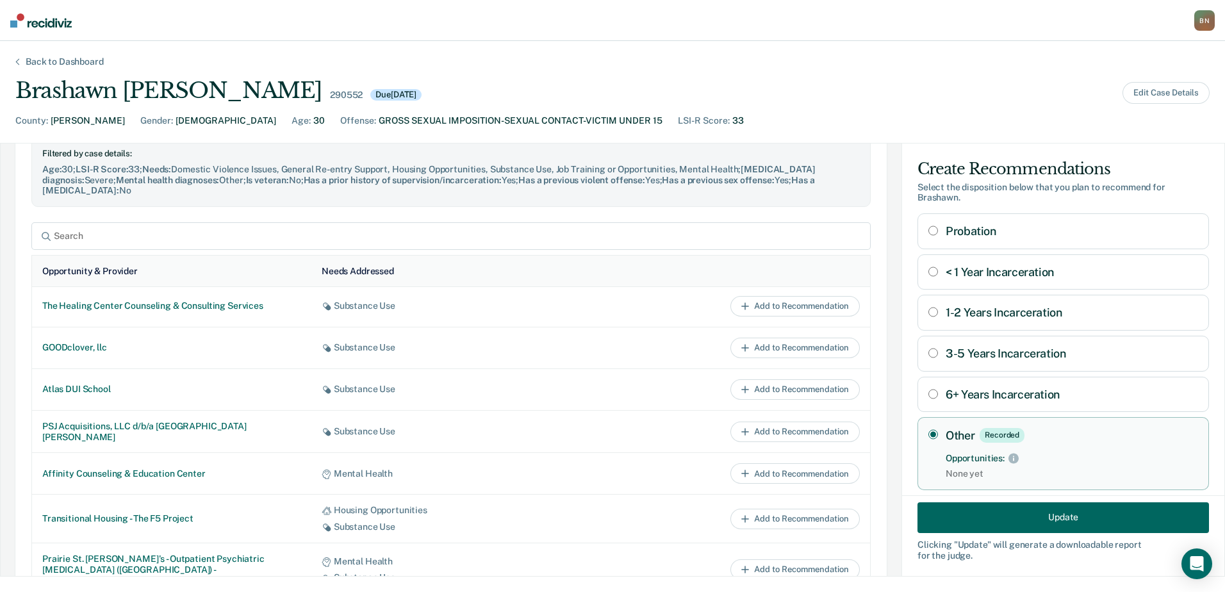
click at [930, 526] on button "Update" at bounding box center [1064, 517] width 292 height 31
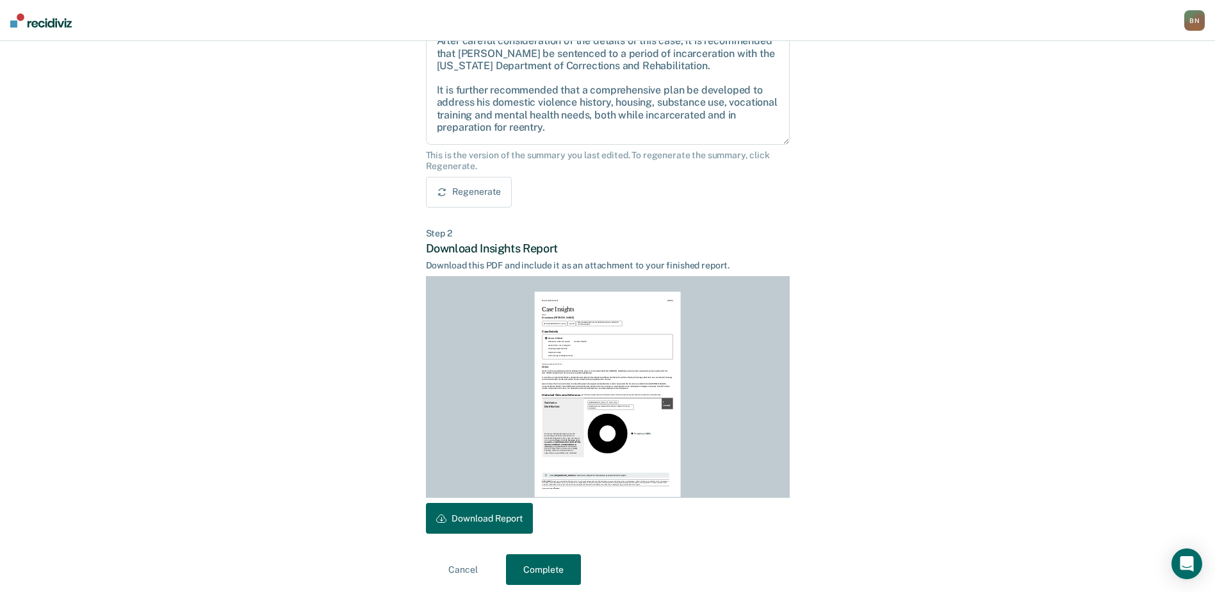
scroll to position [163, 0]
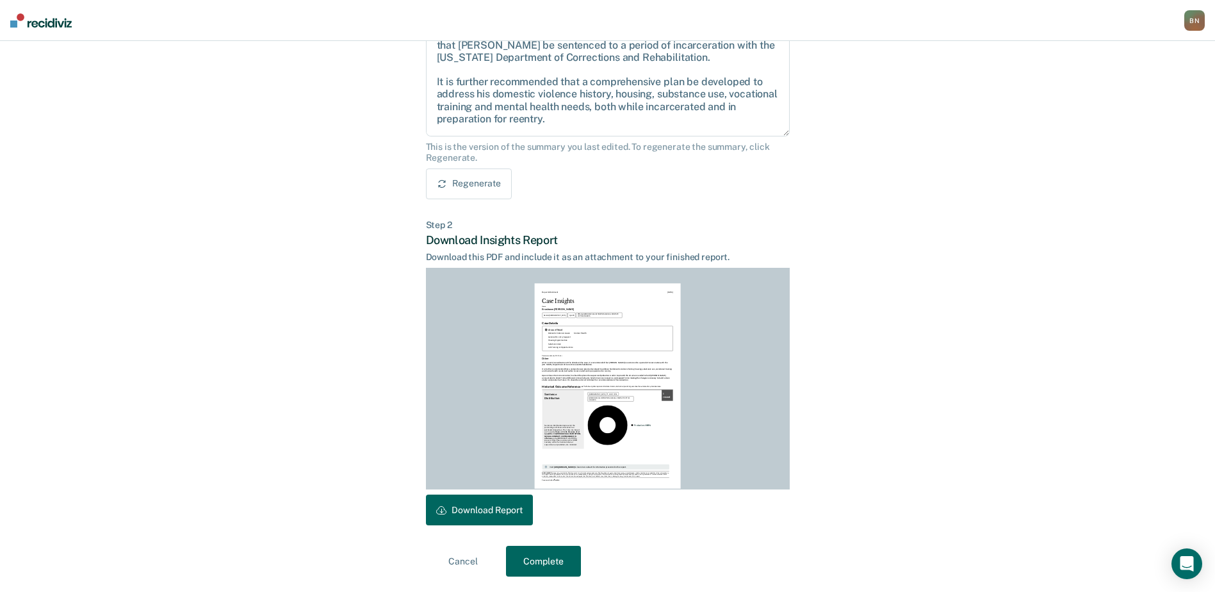
click at [464, 507] on button "Download Report" at bounding box center [479, 510] width 107 height 31
